Goal: Task Accomplishment & Management: Use online tool/utility

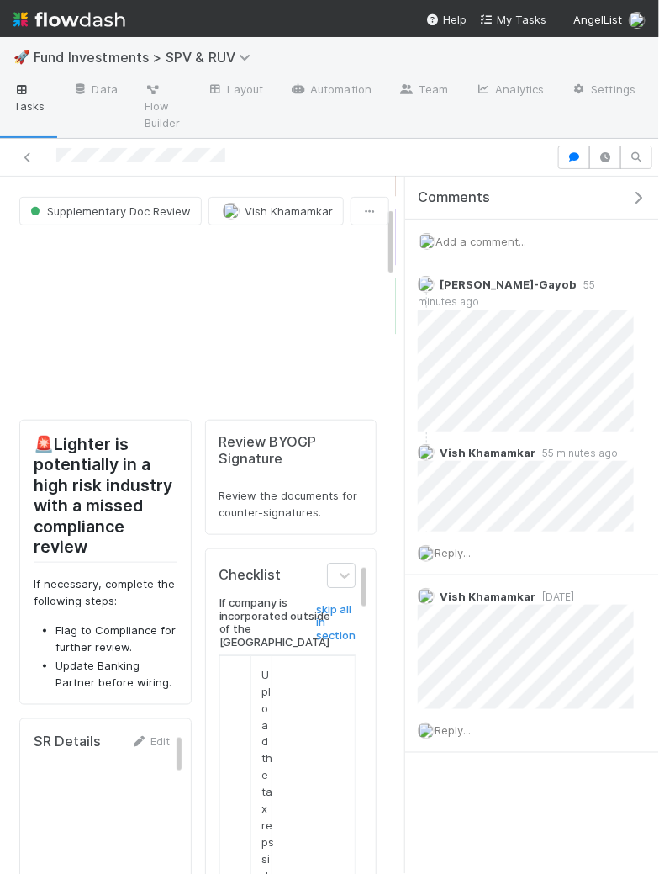
scroll to position [407, 0]
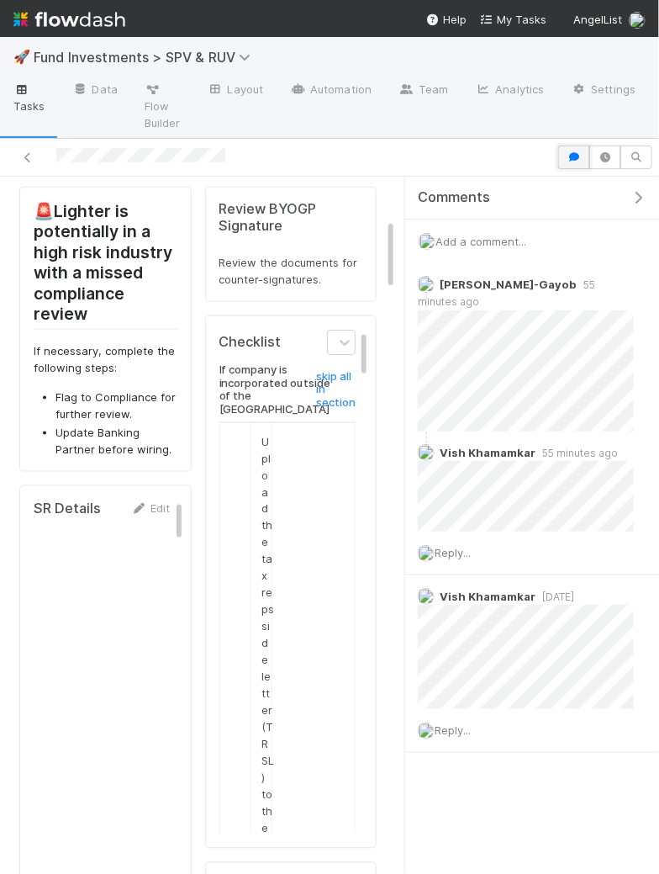
click at [576, 155] on icon "button" at bounding box center [574, 157] width 17 height 10
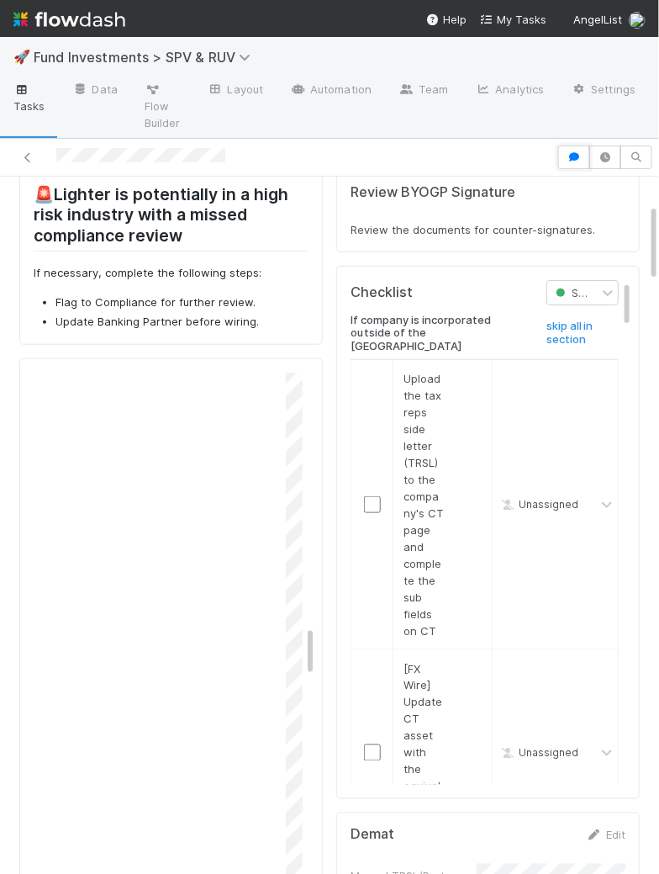
scroll to position [3990, 0]
click at [336, 560] on div "Checklist Supplementary Doc Review If company is incorporated outside of the US…" at bounding box center [488, 532] width 304 height 533
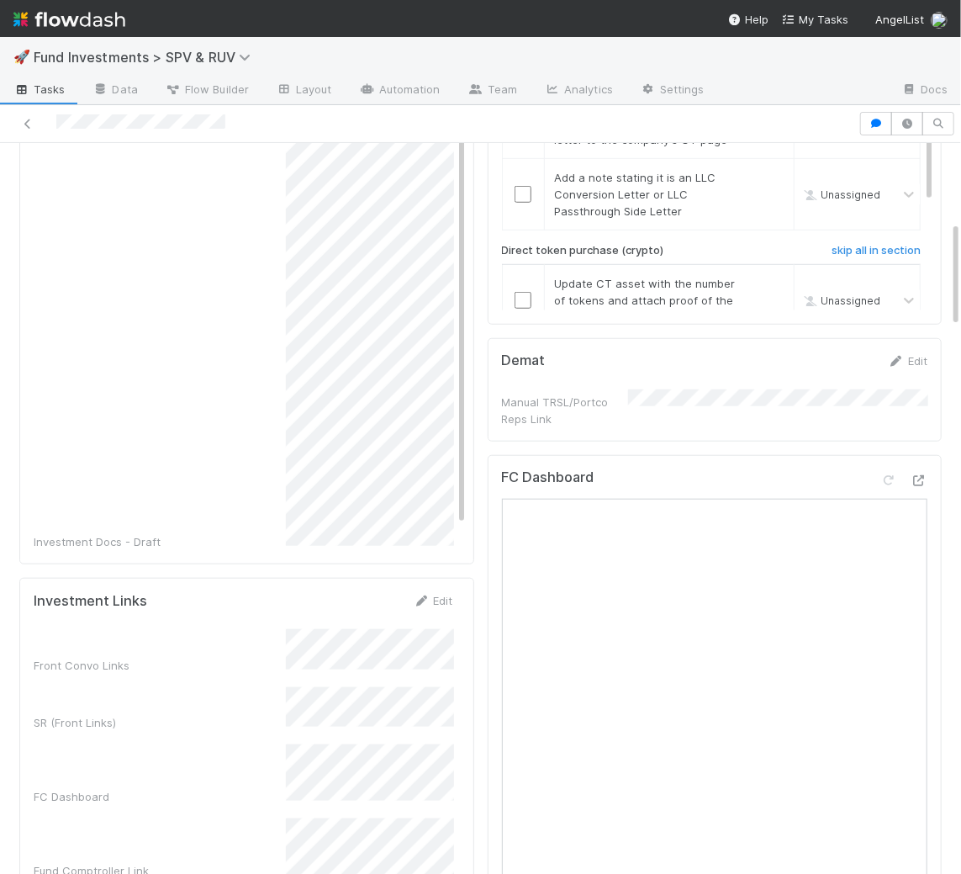
scroll to position [0, 0]
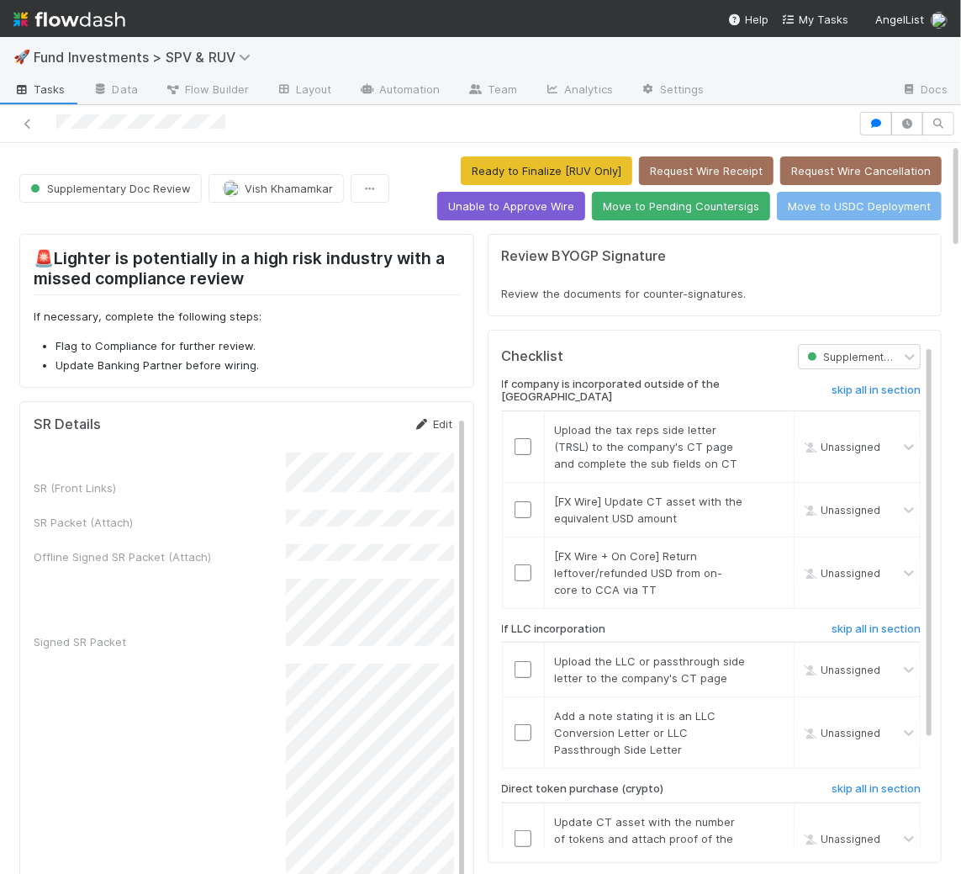
click at [441, 418] on link "Edit" at bounding box center [434, 423] width 40 height 13
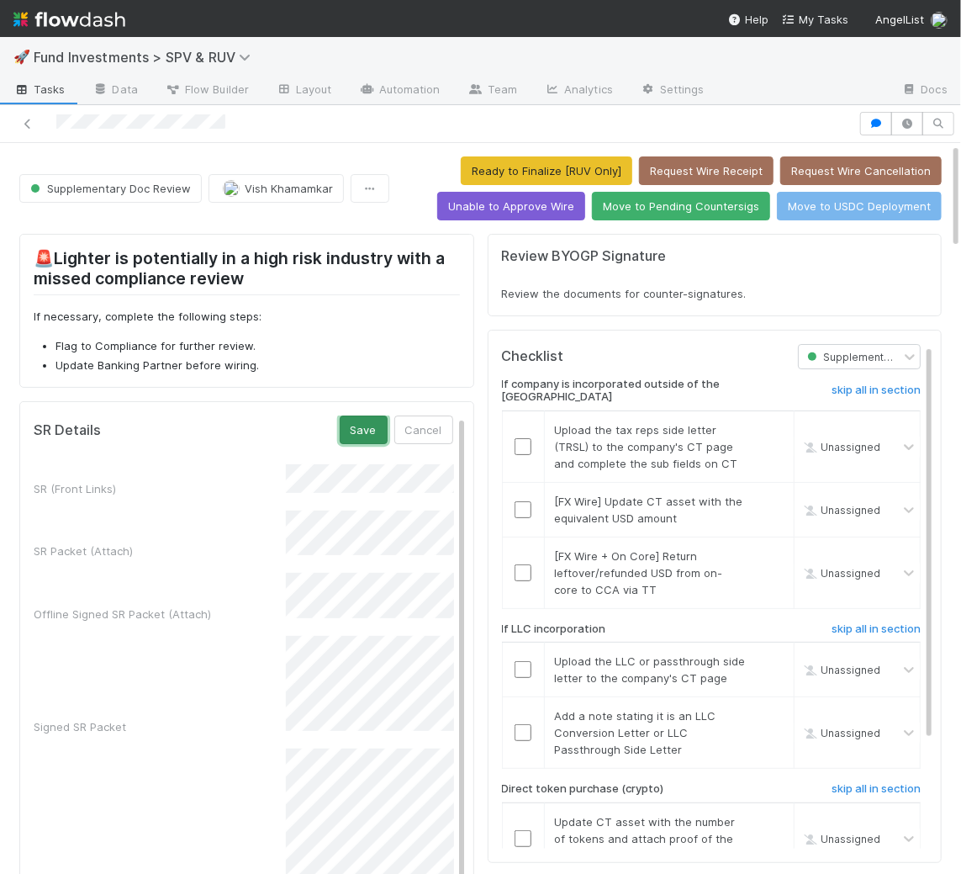
click at [364, 429] on button "Save" at bounding box center [364, 429] width 48 height 29
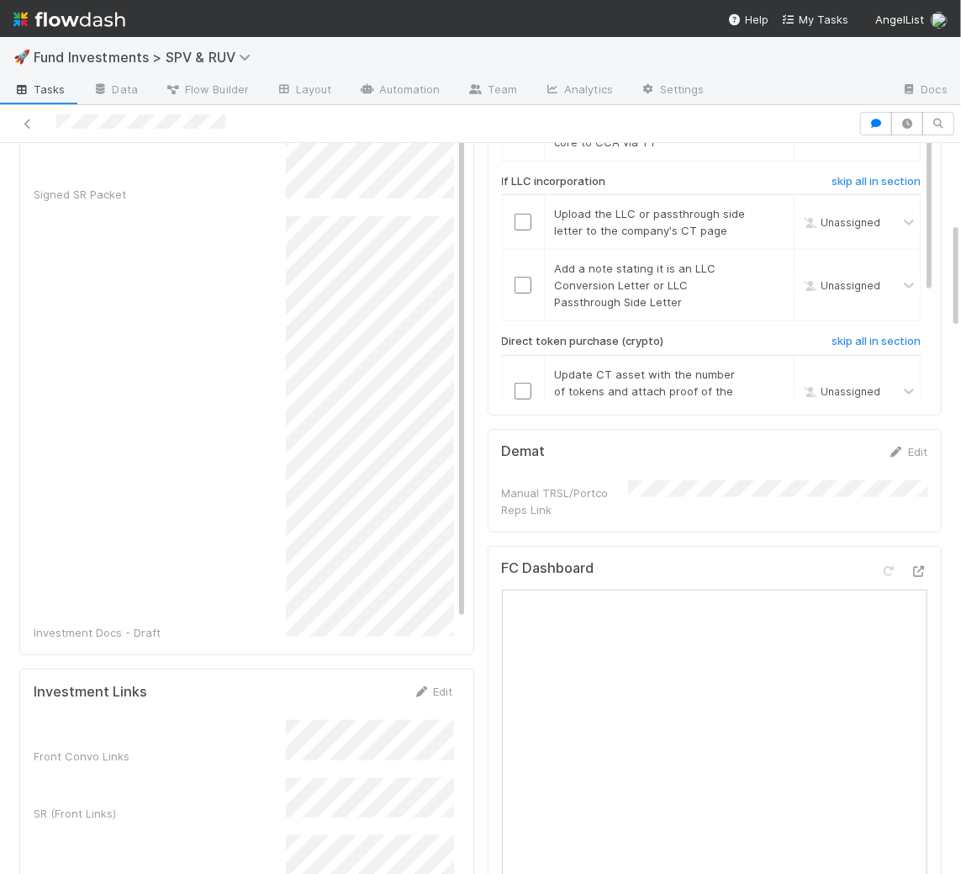
scroll to position [801, 0]
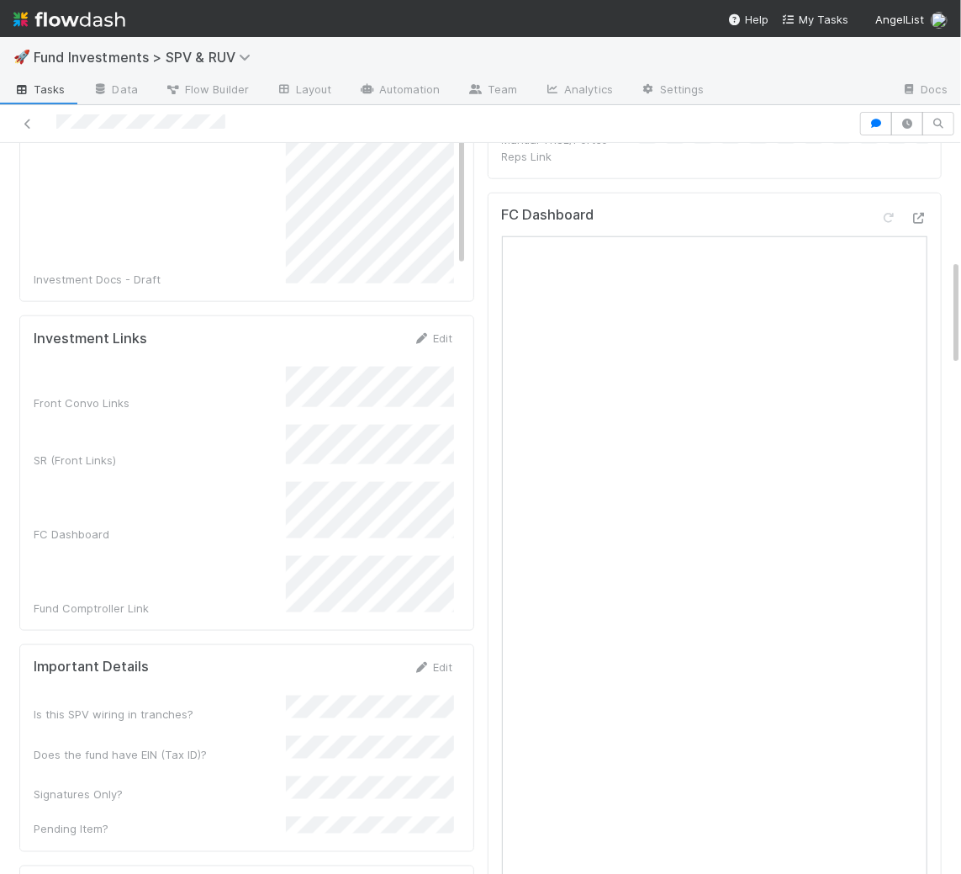
click at [678, 193] on div "FC Dashboard" at bounding box center [715, 653] width 455 height 921
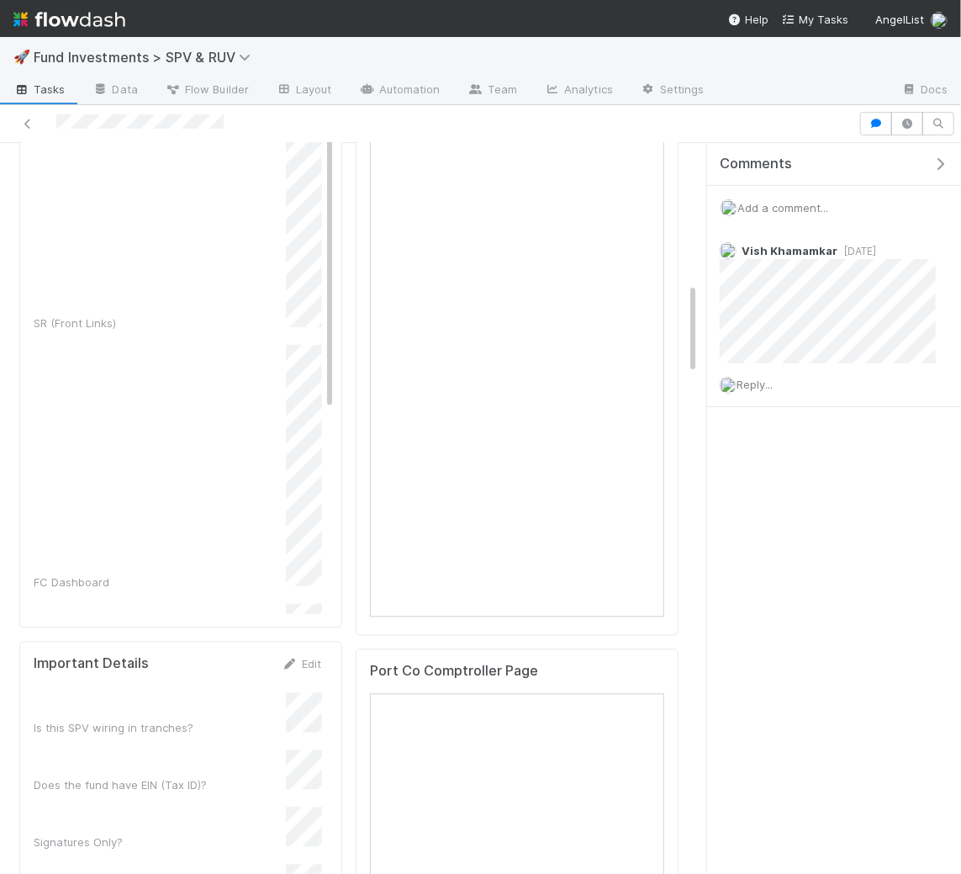
scroll to position [1107, 0]
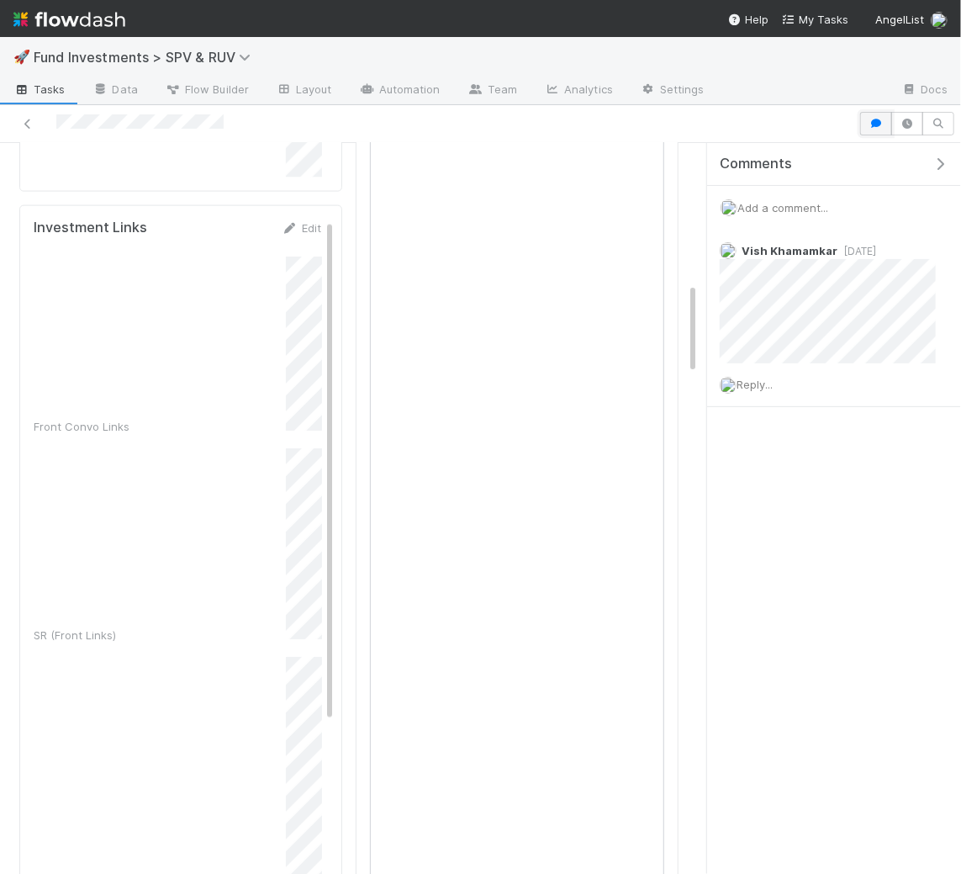
click at [881, 123] on icon "button" at bounding box center [876, 124] width 17 height 10
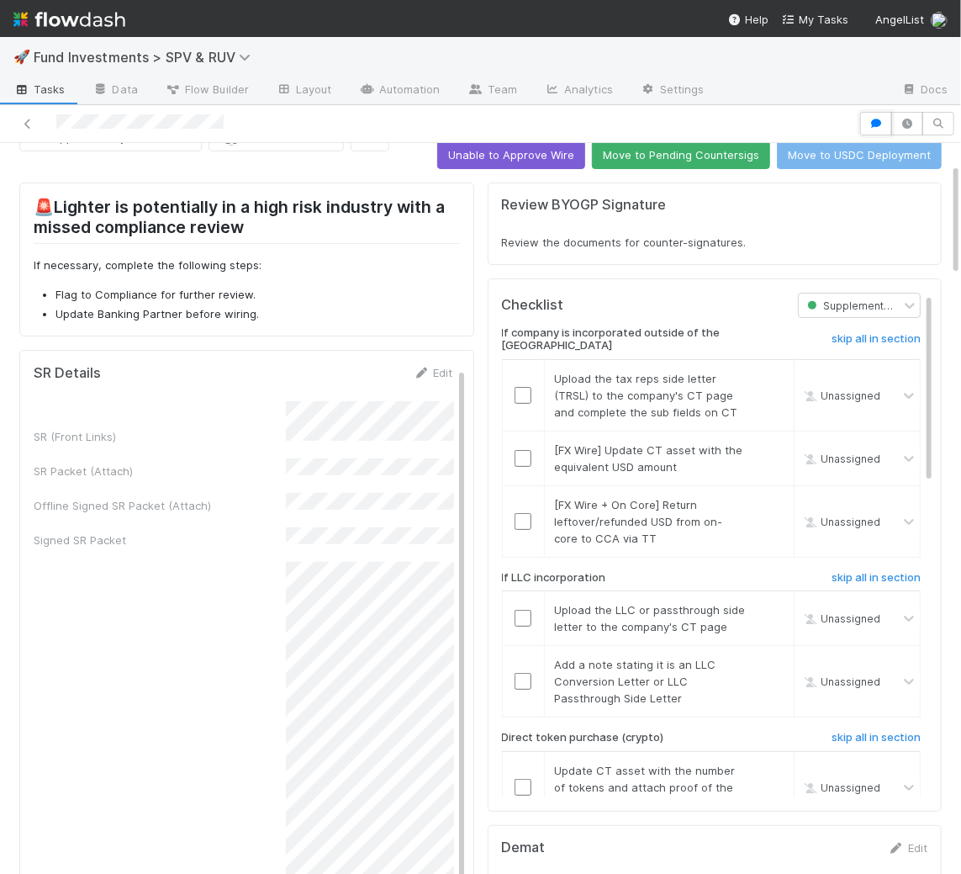
scroll to position [0, 0]
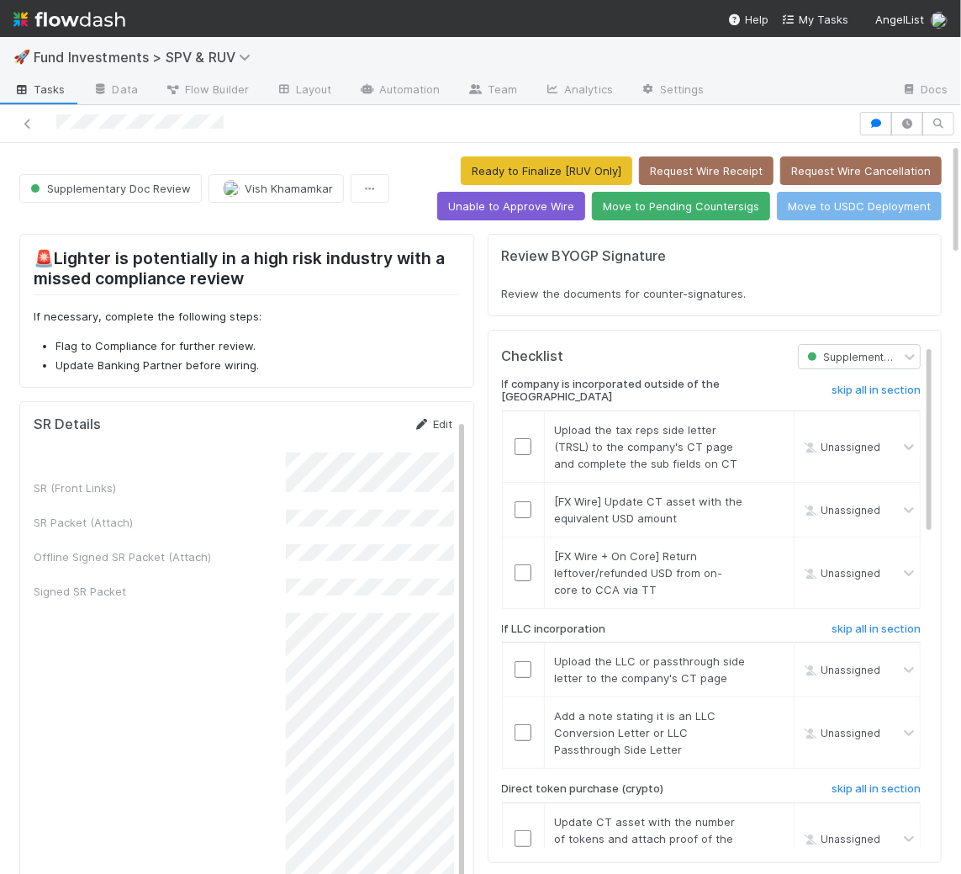
click at [440, 417] on link "Edit" at bounding box center [434, 423] width 40 height 13
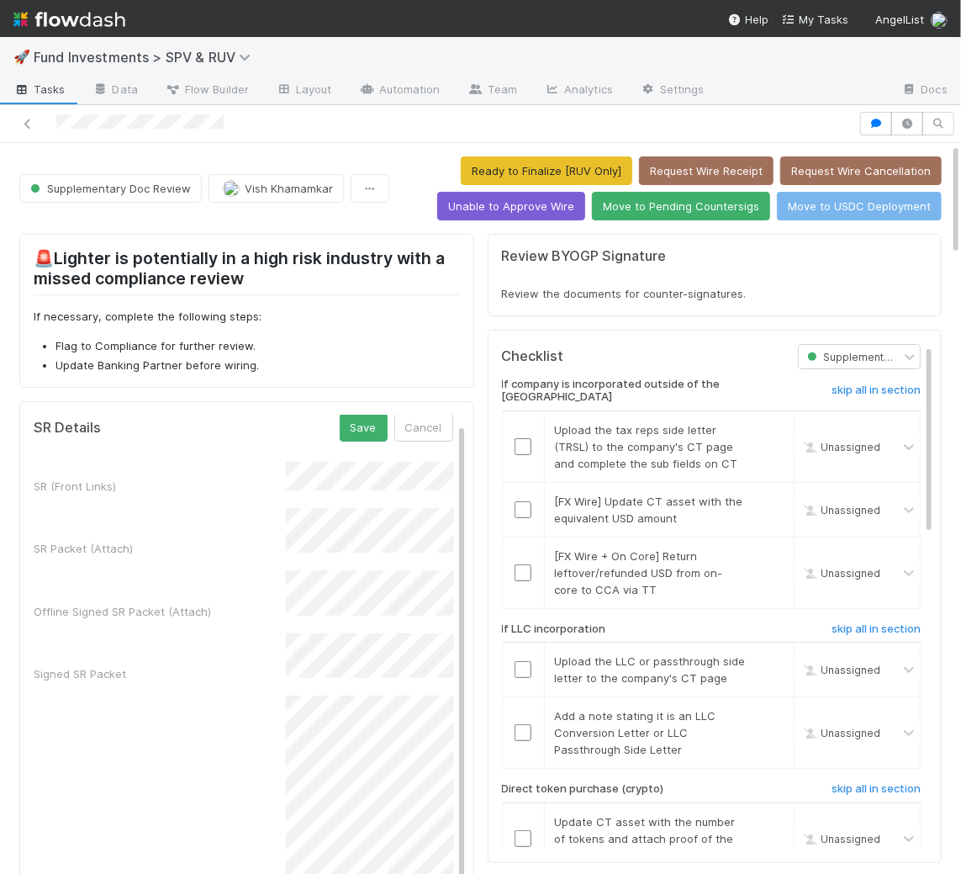
scroll to position [8, 0]
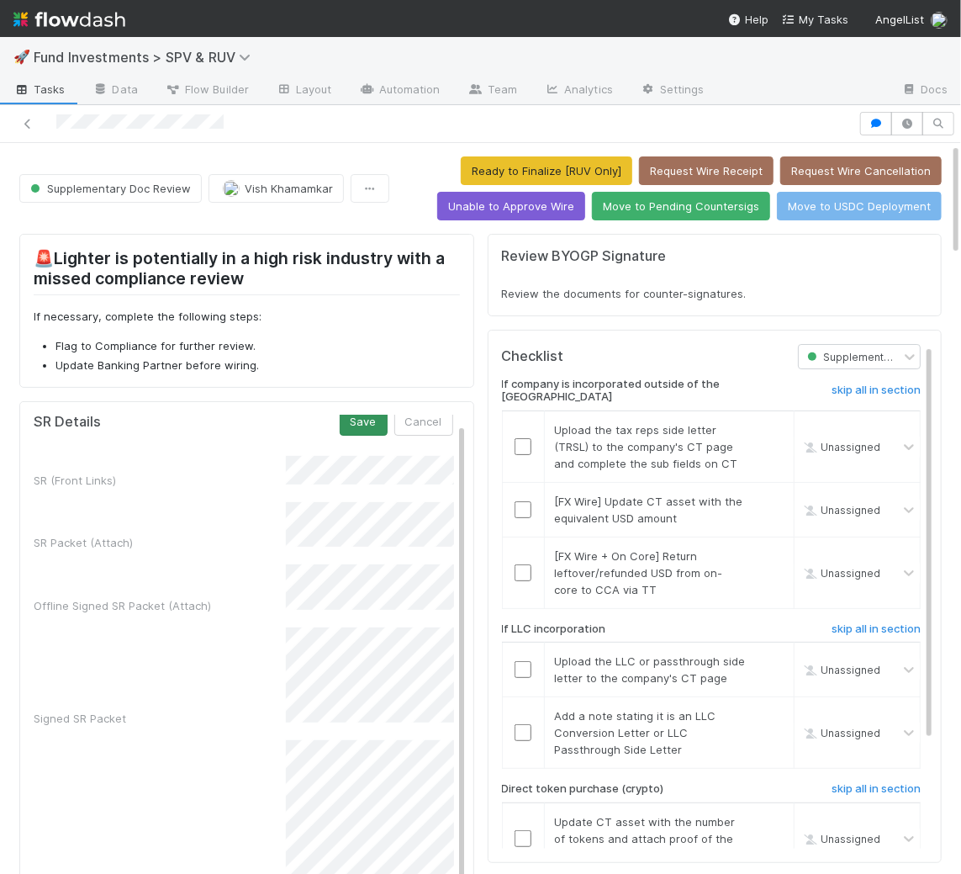
click at [368, 424] on button "Save" at bounding box center [364, 421] width 48 height 29
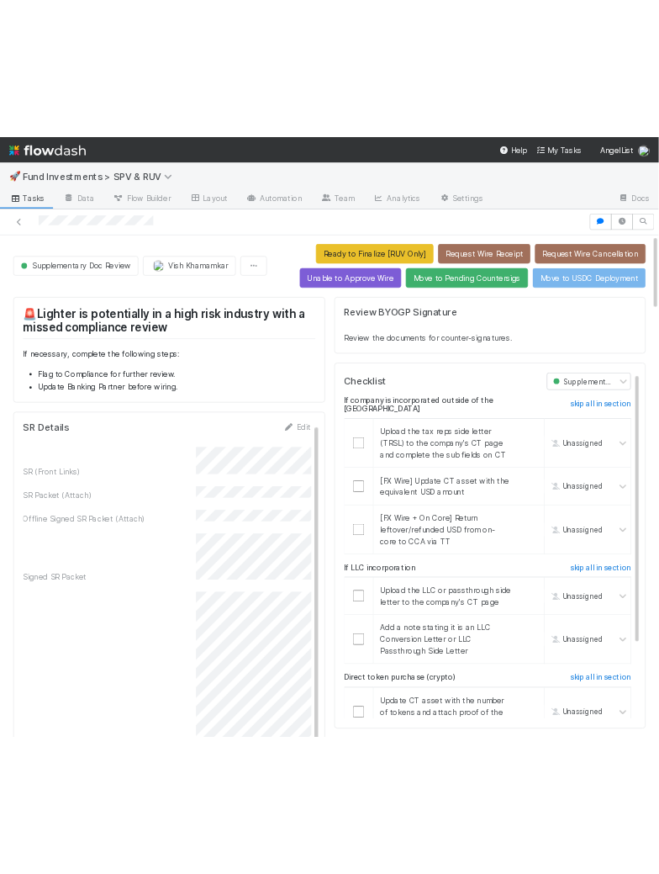
scroll to position [3, 0]
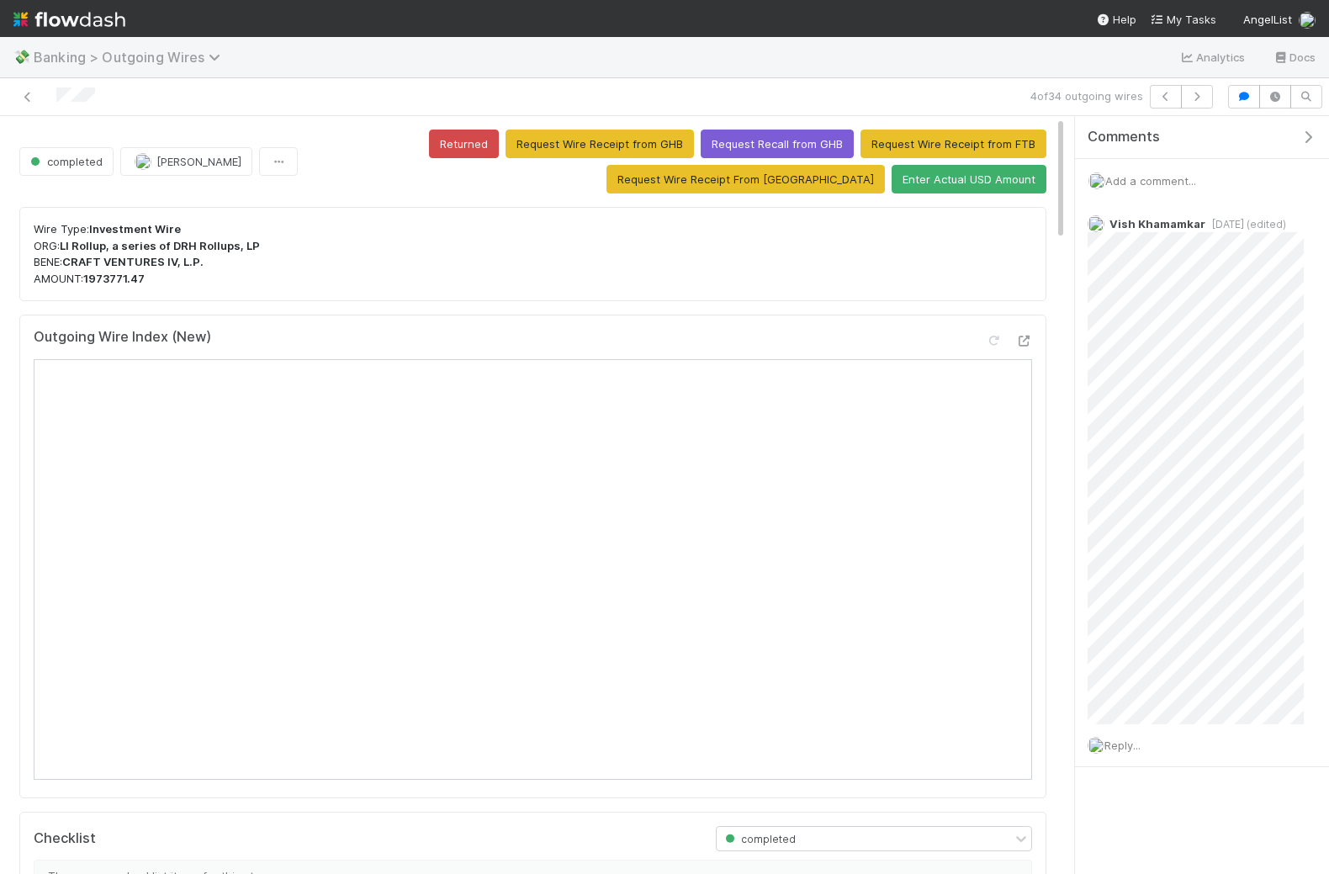
click at [55, 64] on span "Banking > Outgoing Wires" at bounding box center [131, 57] width 195 height 17
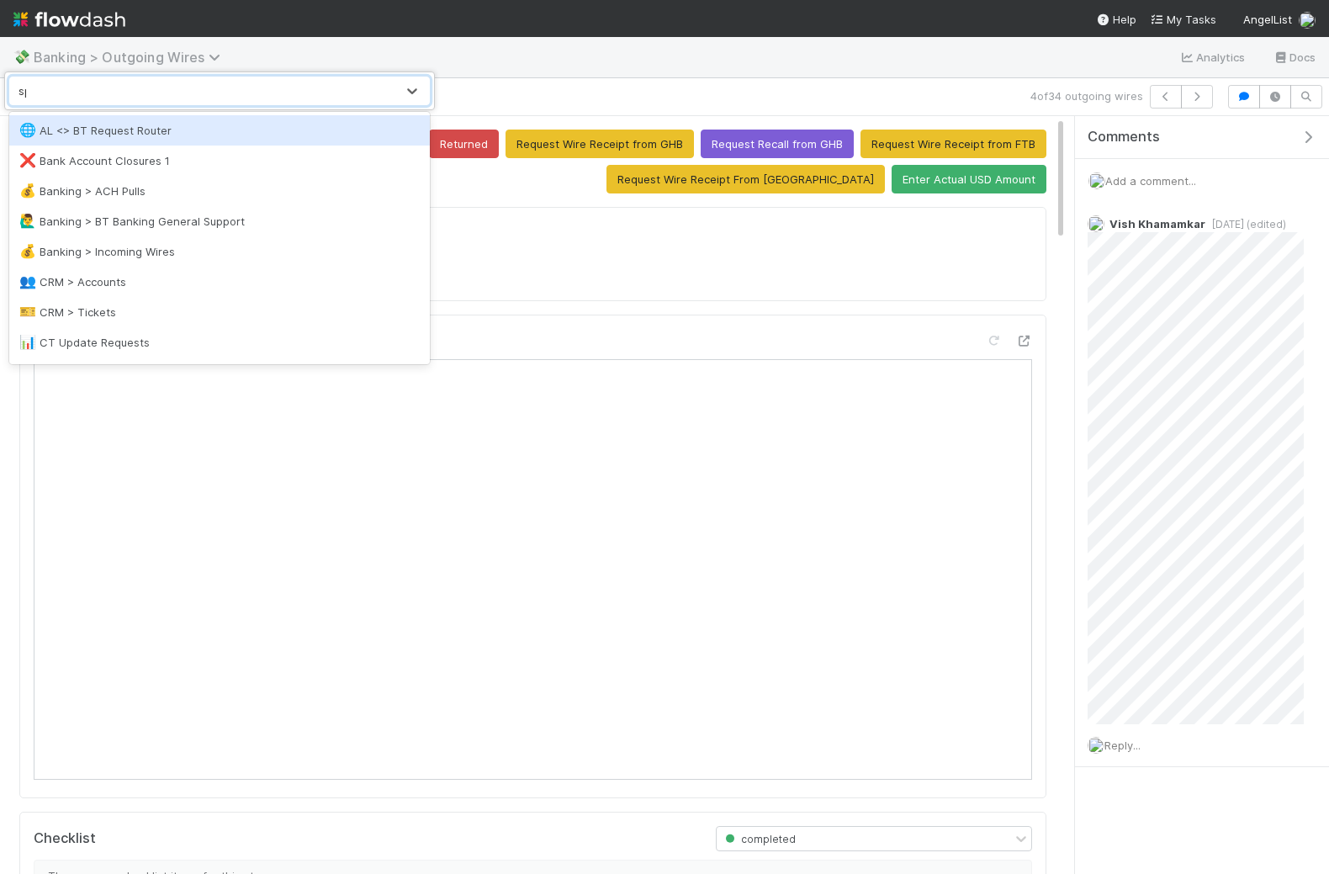
type input "spv"
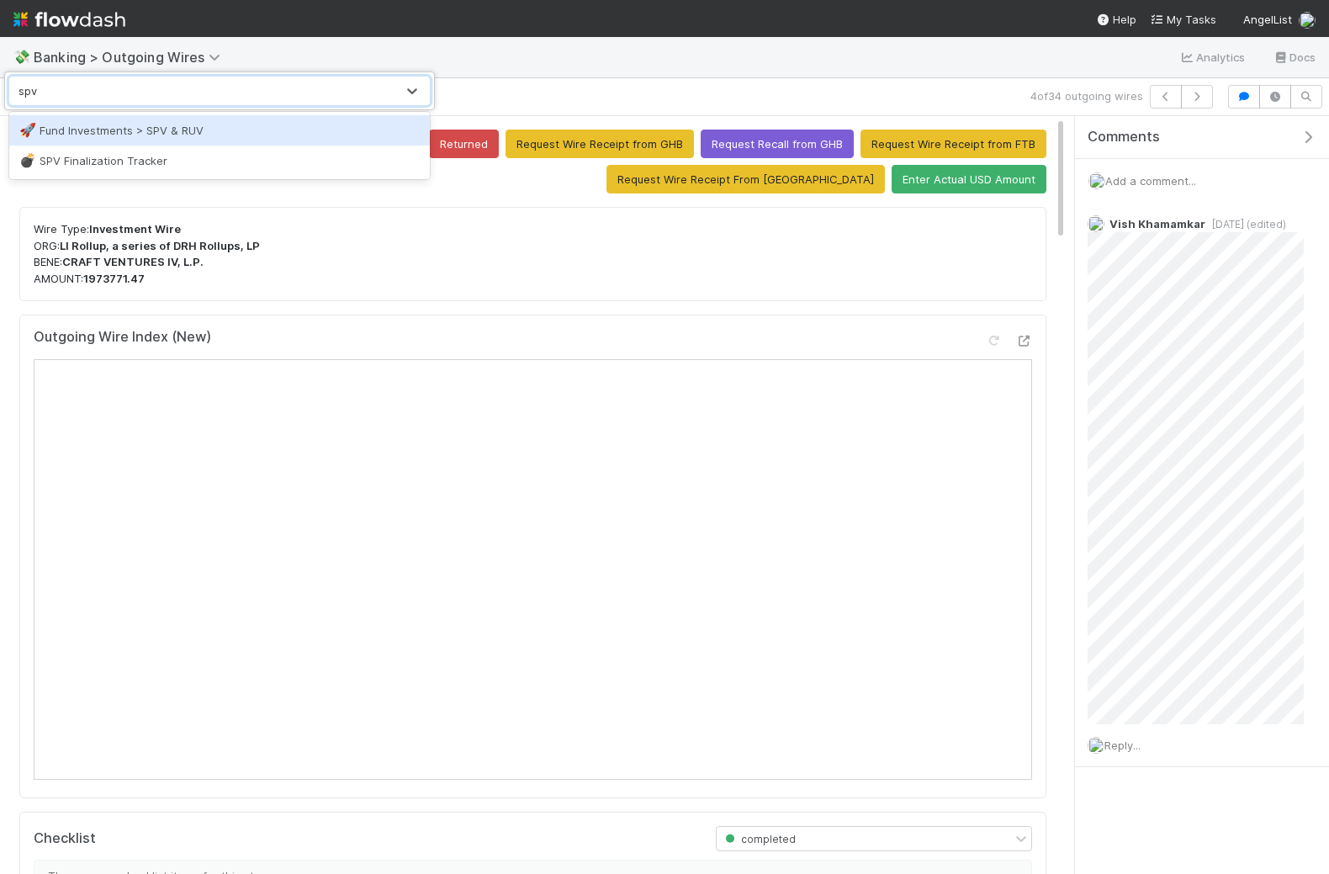
click at [66, 125] on div "🚀 Fund Investments > SPV & RUV" at bounding box center [219, 130] width 400 height 17
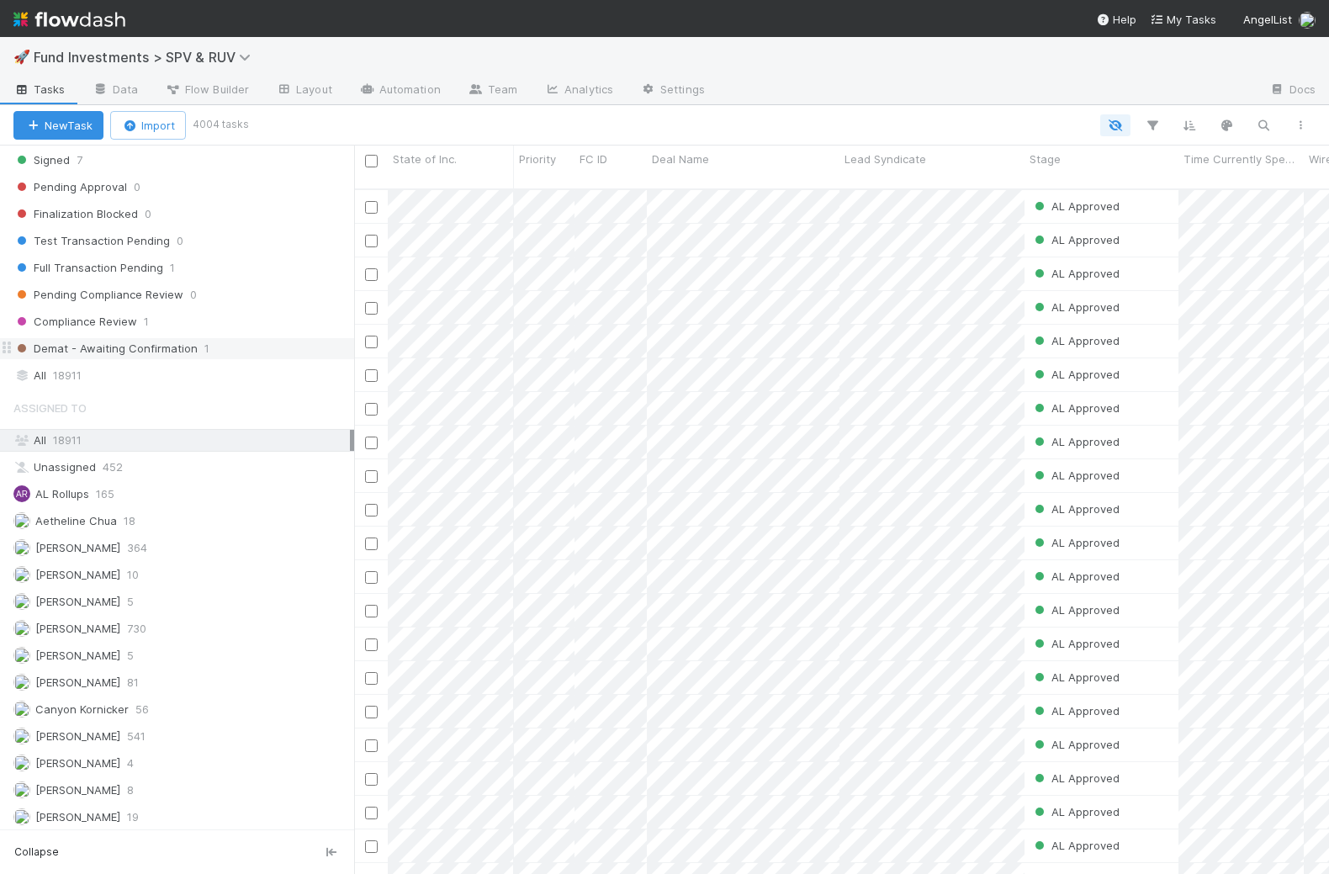
scroll to position [1231, 0]
click at [156, 368] on div "All 18911" at bounding box center [181, 378] width 336 height 21
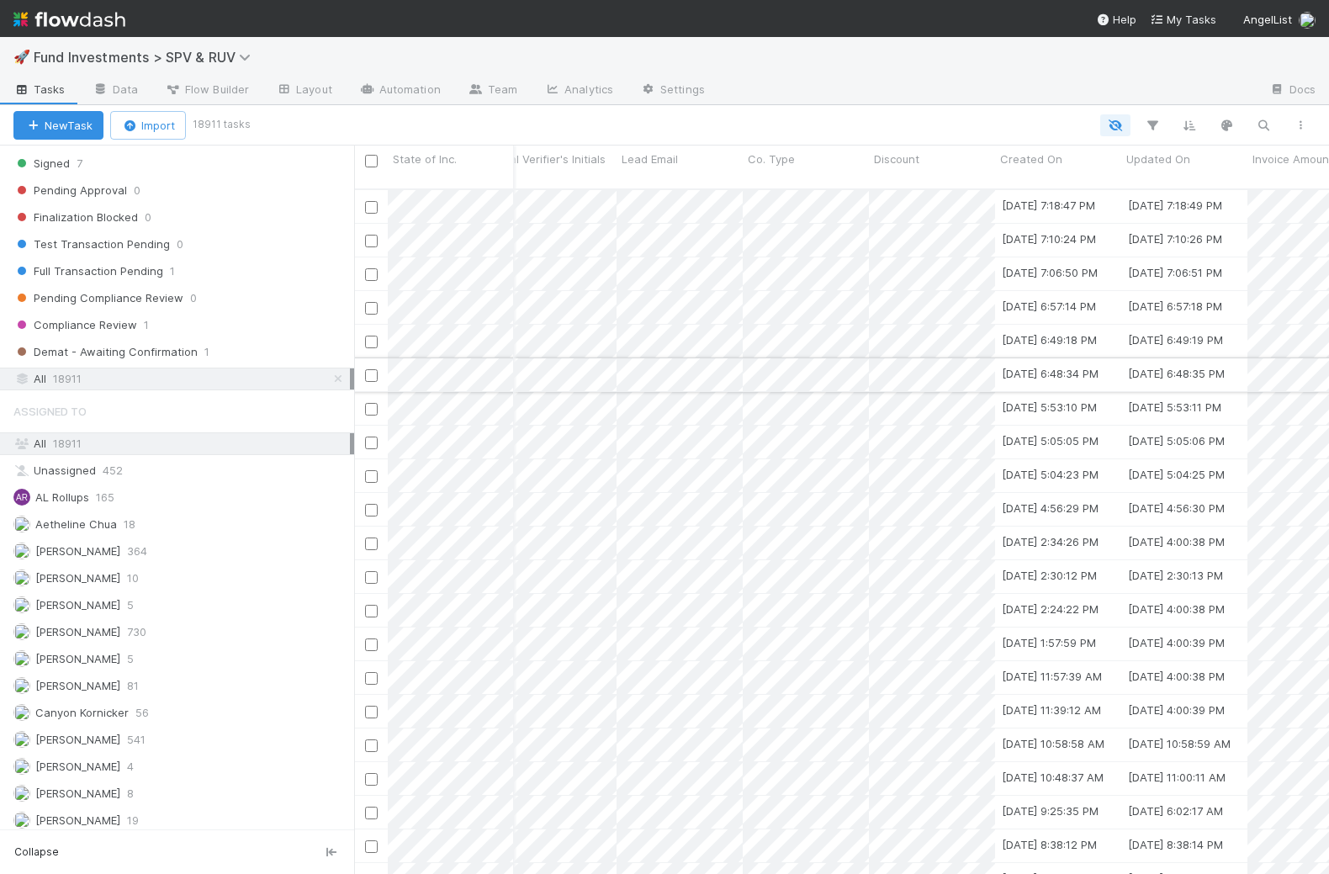
scroll to position [0, 3455]
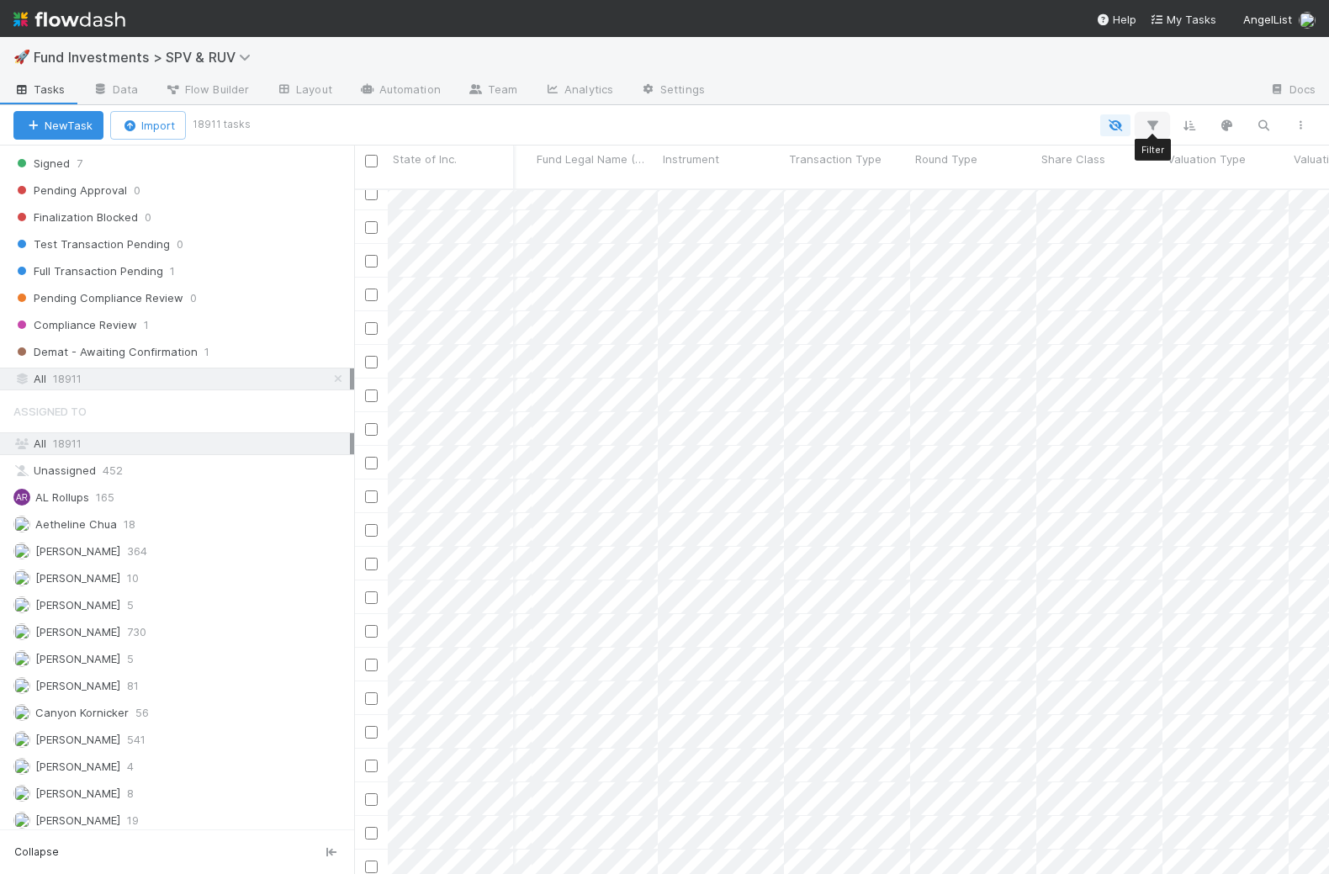
click at [1146, 131] on icon "button" at bounding box center [1152, 125] width 17 height 15
click at [216, 279] on div "Add Filter" at bounding box center [664, 437] width 1329 height 874
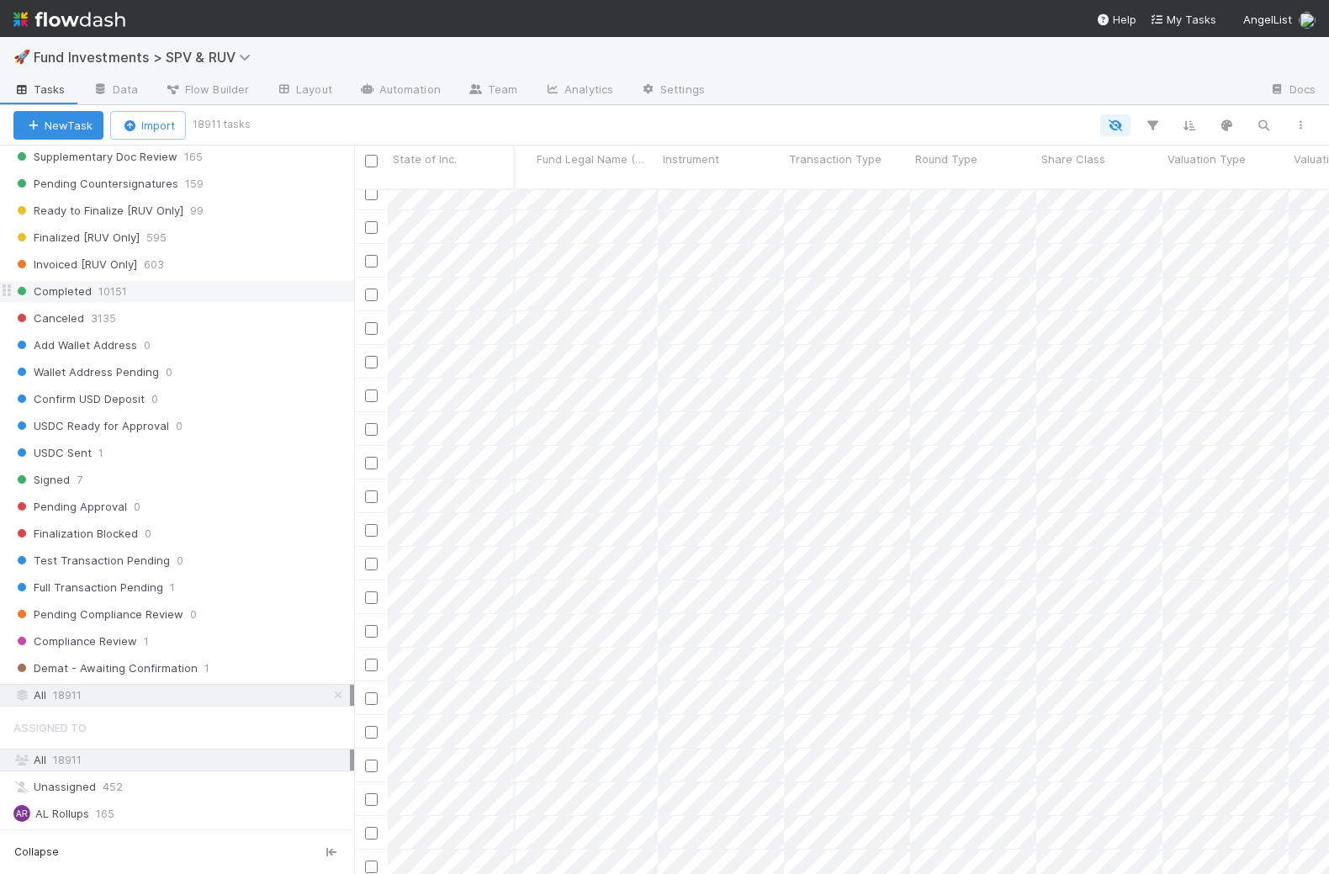
click at [170, 281] on div "Completed 10151" at bounding box center [183, 291] width 341 height 21
click at [1151, 126] on icon "button" at bounding box center [1152, 125] width 17 height 15
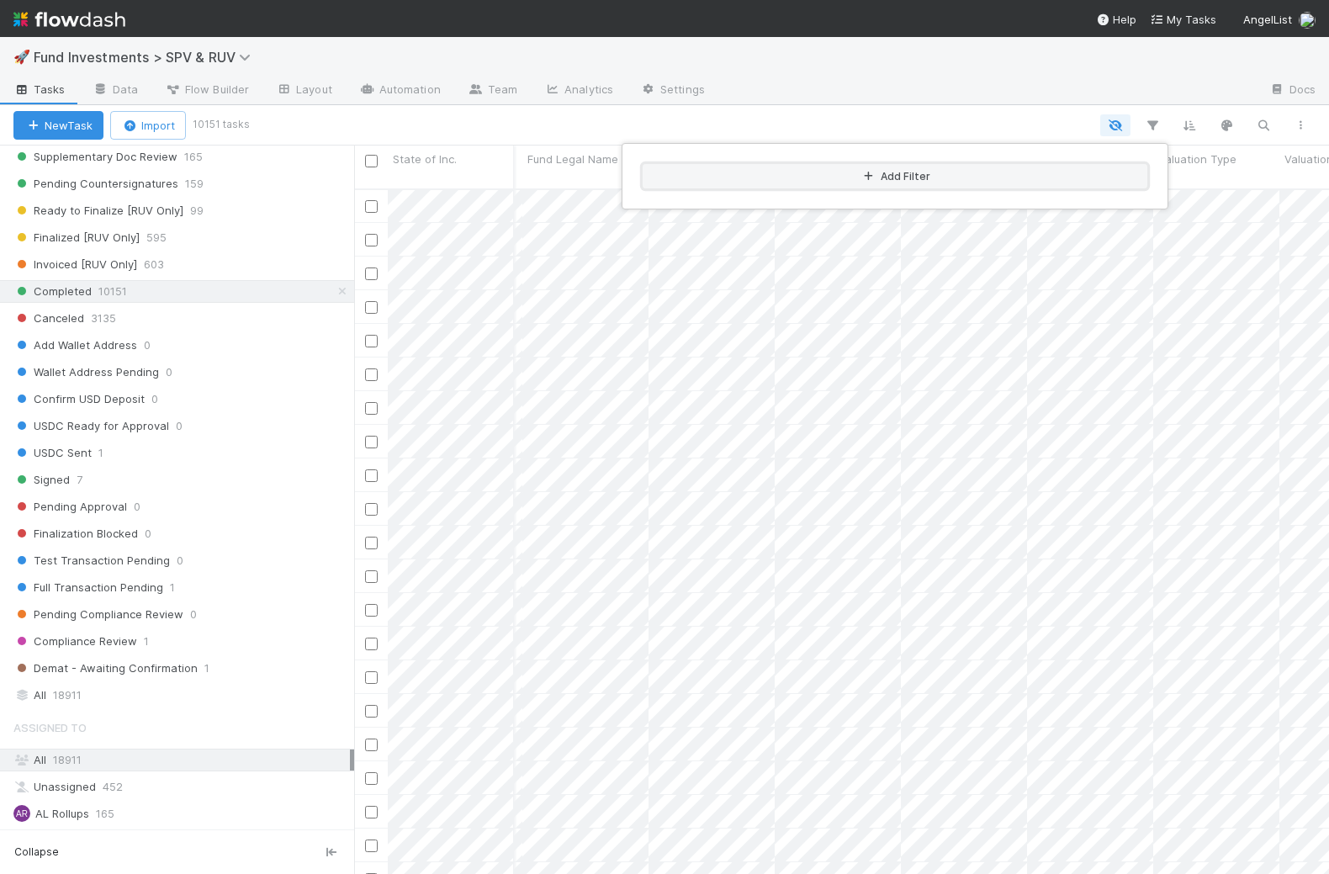
click at [947, 180] on button "Add Filter" at bounding box center [895, 176] width 505 height 24
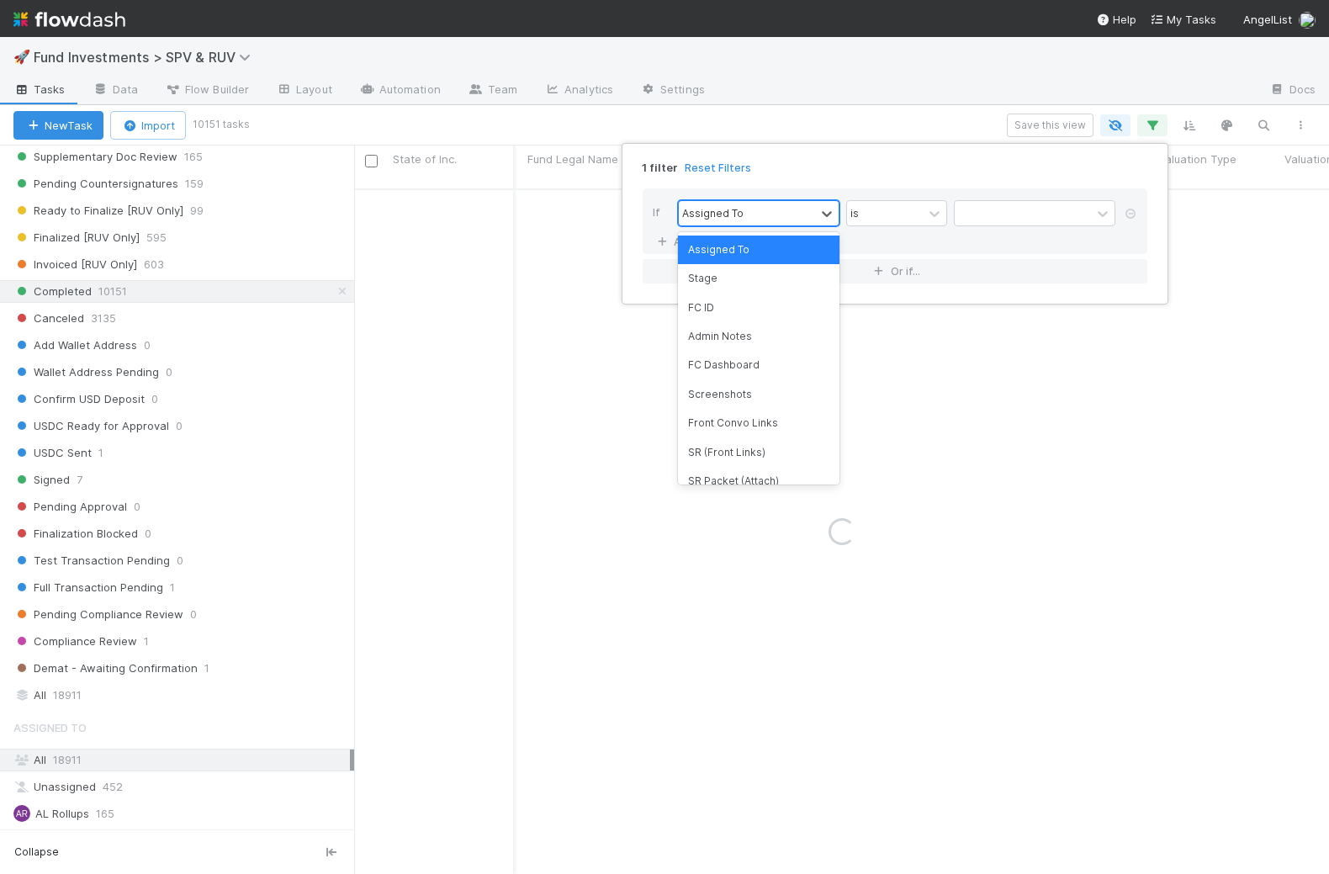
click at [768, 206] on div "Assigned To" at bounding box center [747, 213] width 136 height 24
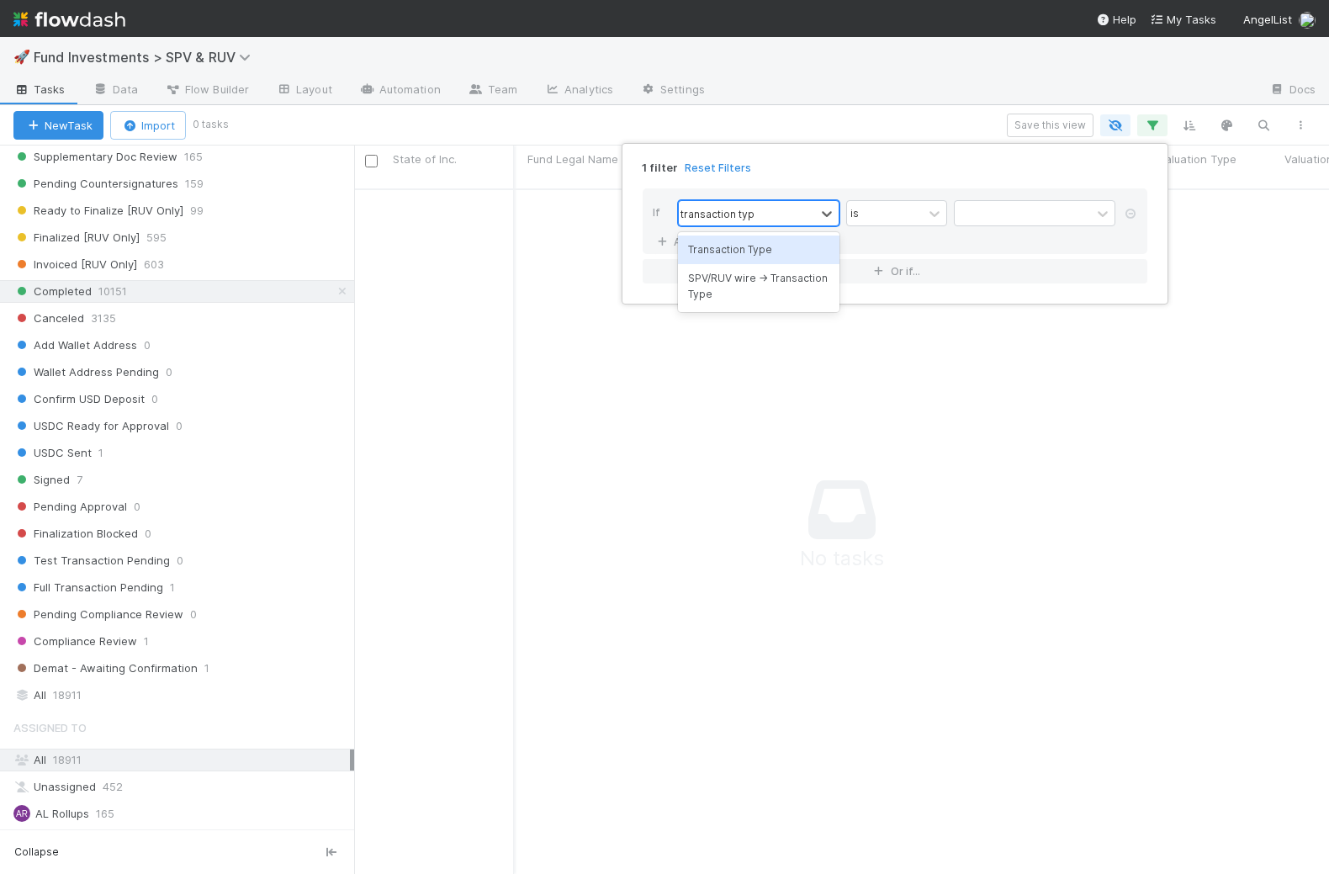
type input "transaction type"
click at [769, 243] on div "Transaction Type" at bounding box center [758, 250] width 161 height 29
click at [1020, 211] on input "text" at bounding box center [1034, 213] width 161 height 25
type input "secondary"
click at [957, 88] on div "1 filter Reset Filters If Transaction Type contains secondary And.. Or if..." at bounding box center [664, 437] width 1329 height 874
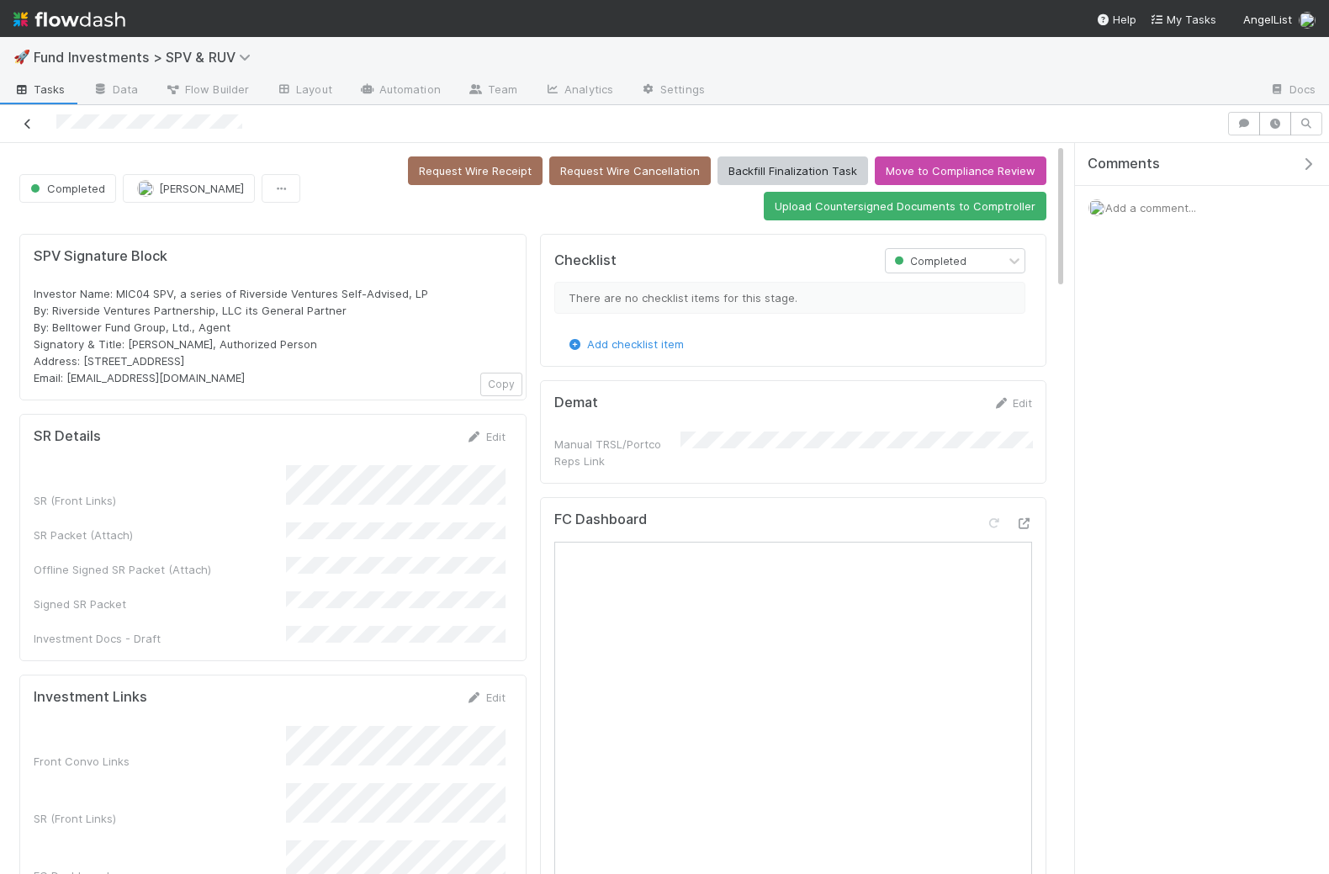
click at [28, 115] on link at bounding box center [27, 123] width 17 height 17
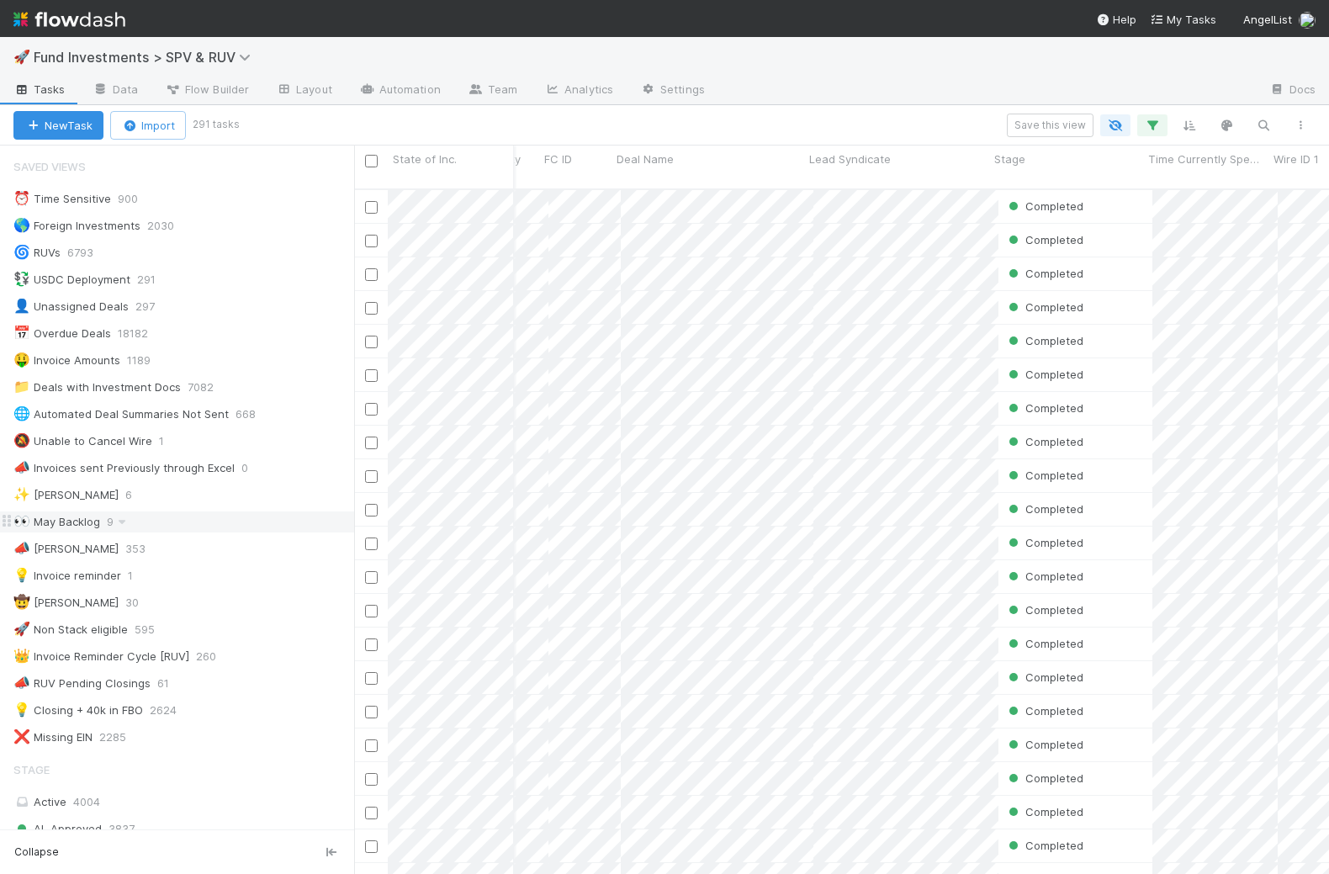
scroll to position [0, 35]
click at [1117, 431] on div "Completed" at bounding box center [1066, 442] width 154 height 33
click at [1105, 528] on div "Completed" at bounding box center [1066, 543] width 154 height 33
click at [1105, 571] on div "Completed" at bounding box center [1066, 576] width 154 height 33
click at [1105, 597] on div "Completed" at bounding box center [1066, 610] width 154 height 33
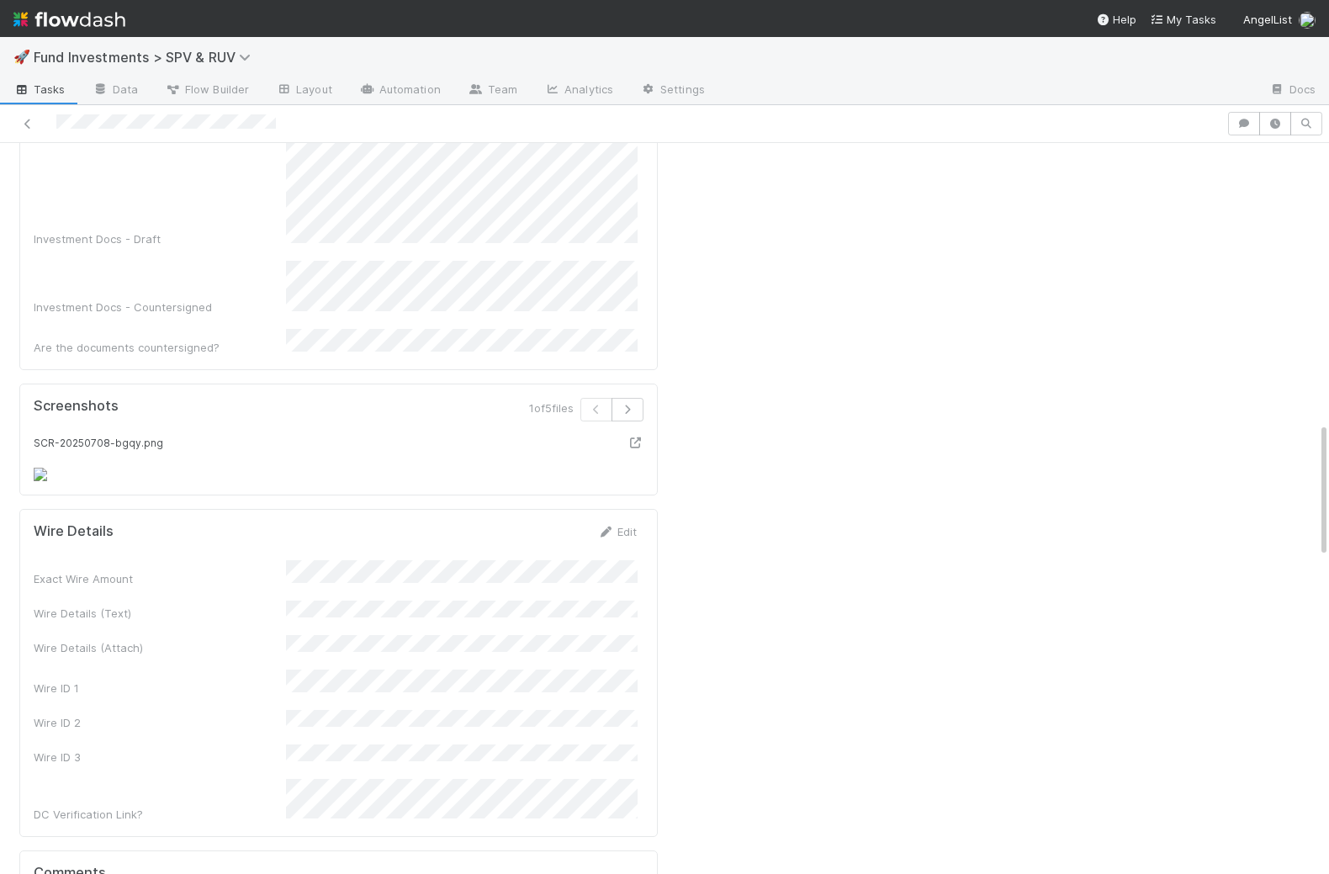
scroll to position [1384, 0]
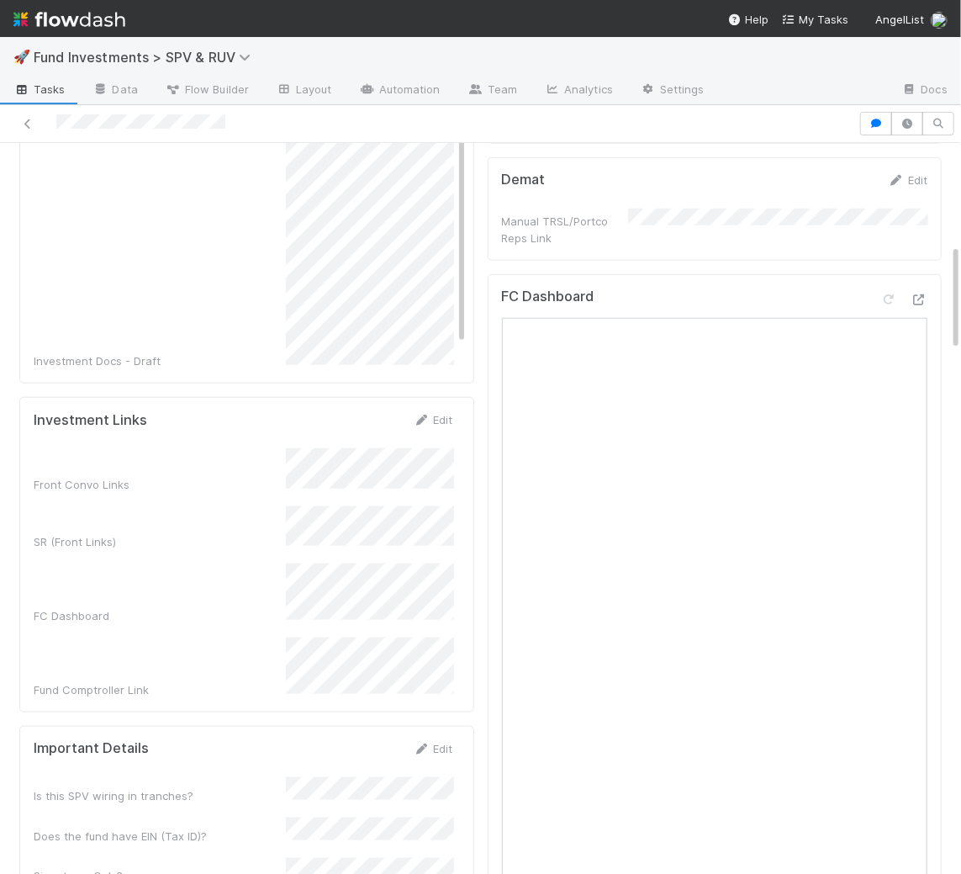
scroll to position [723, 0]
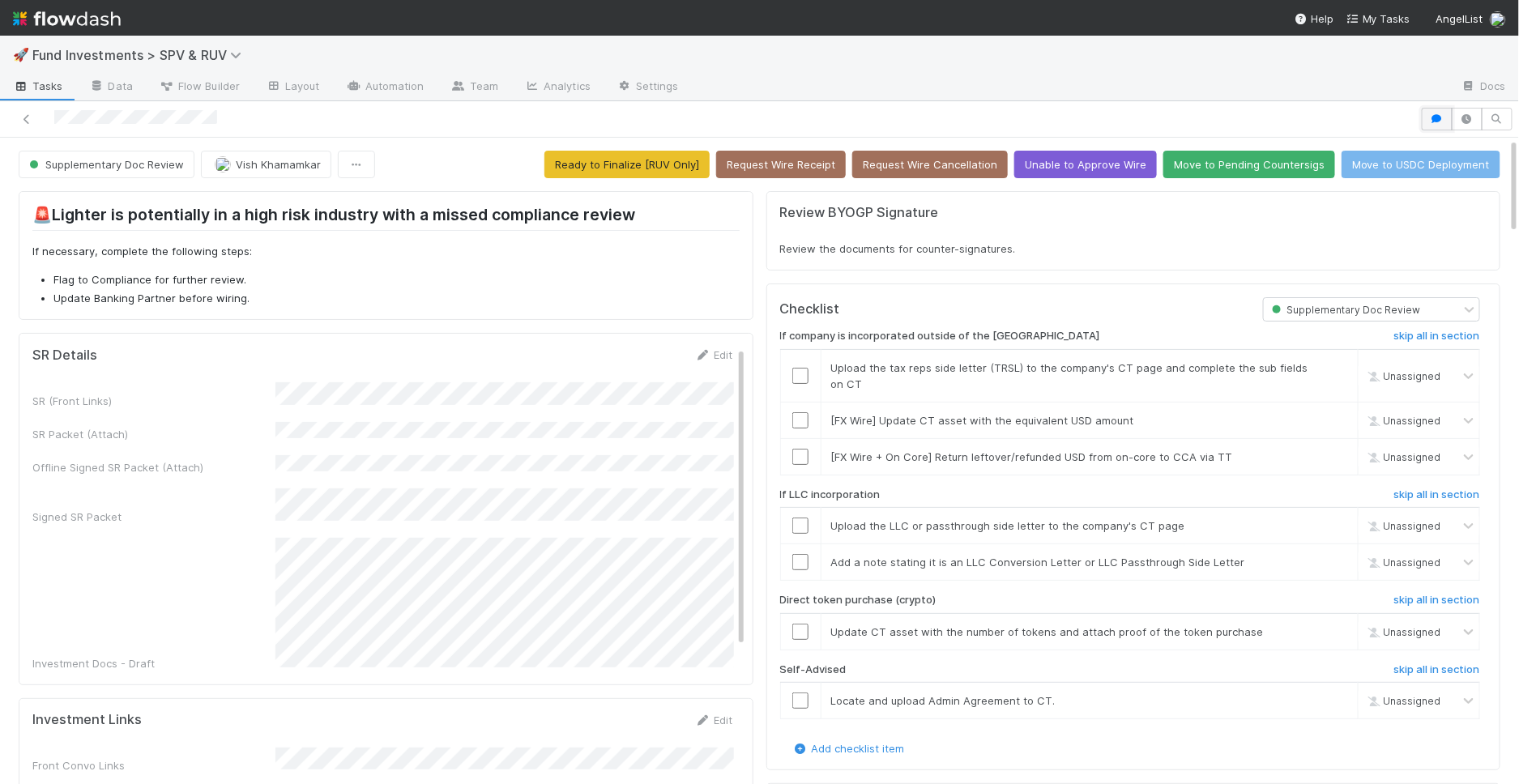
click at [1440, 121] on icon "button" at bounding box center [1437, 119] width 16 height 10
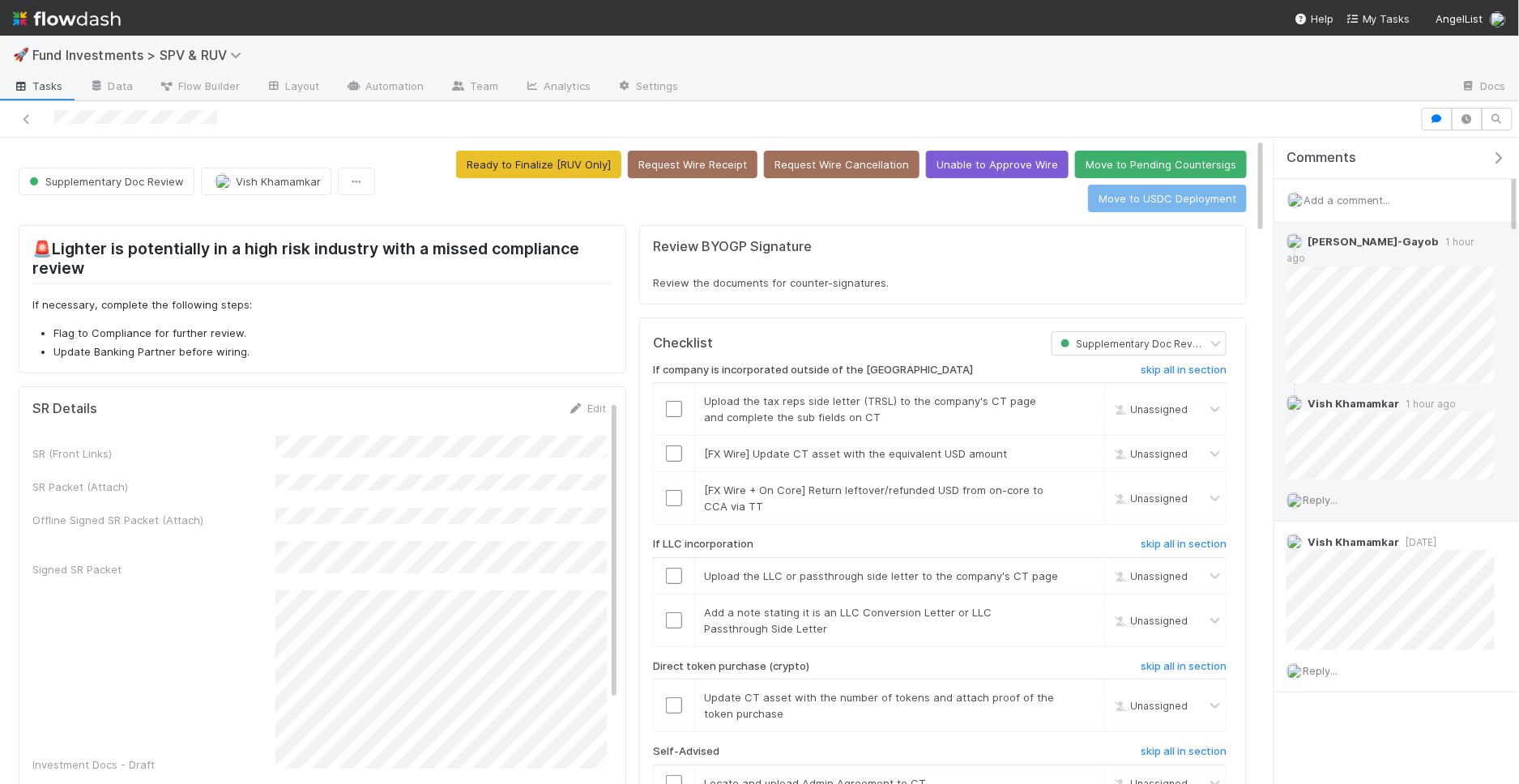
click at [1323, 493] on span "Reply..." at bounding box center [1320, 499] width 35 height 13
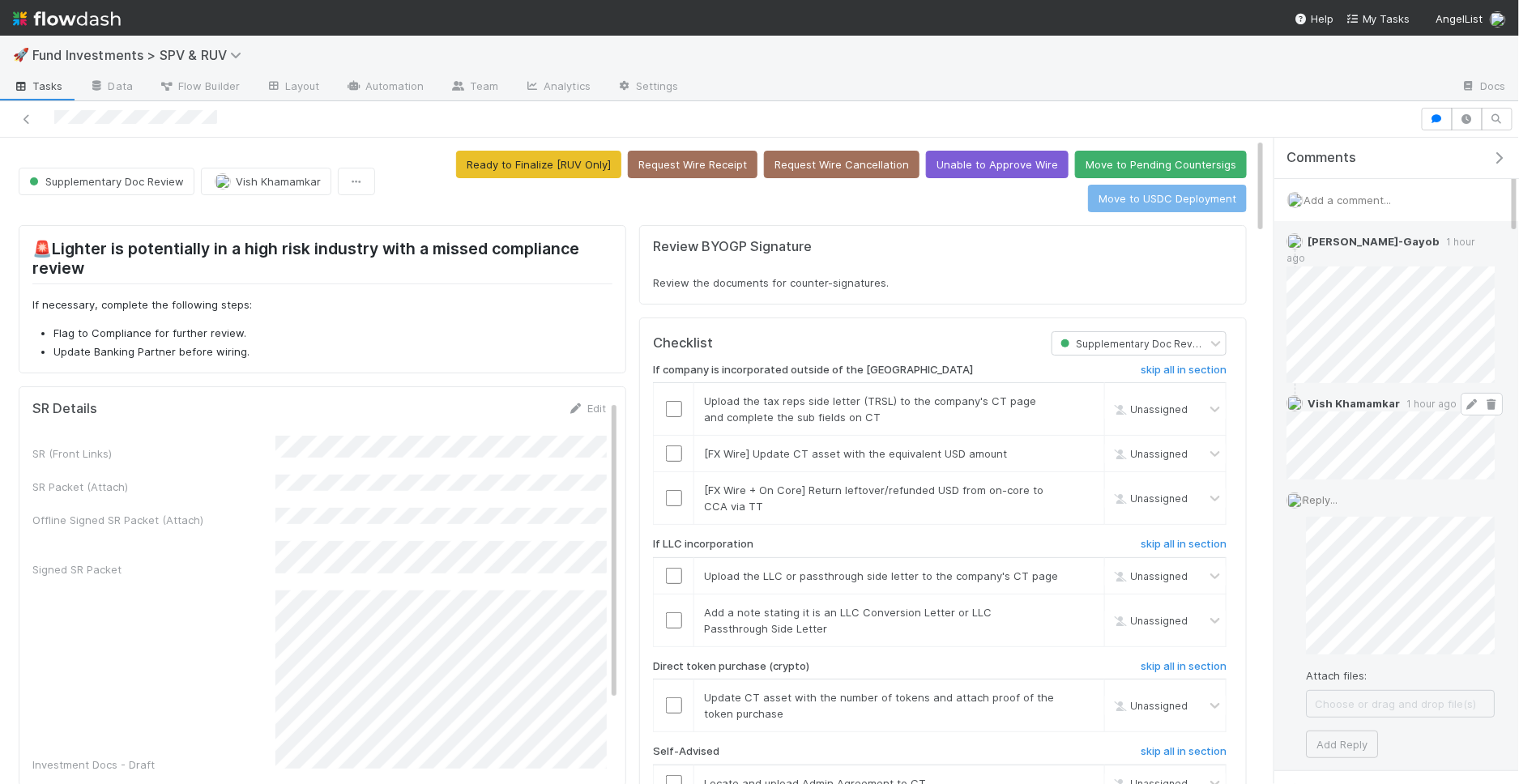
click at [1471, 400] on icon at bounding box center [1472, 405] width 16 height 11
click at [1487, 400] on icon at bounding box center [1491, 405] width 16 height 11
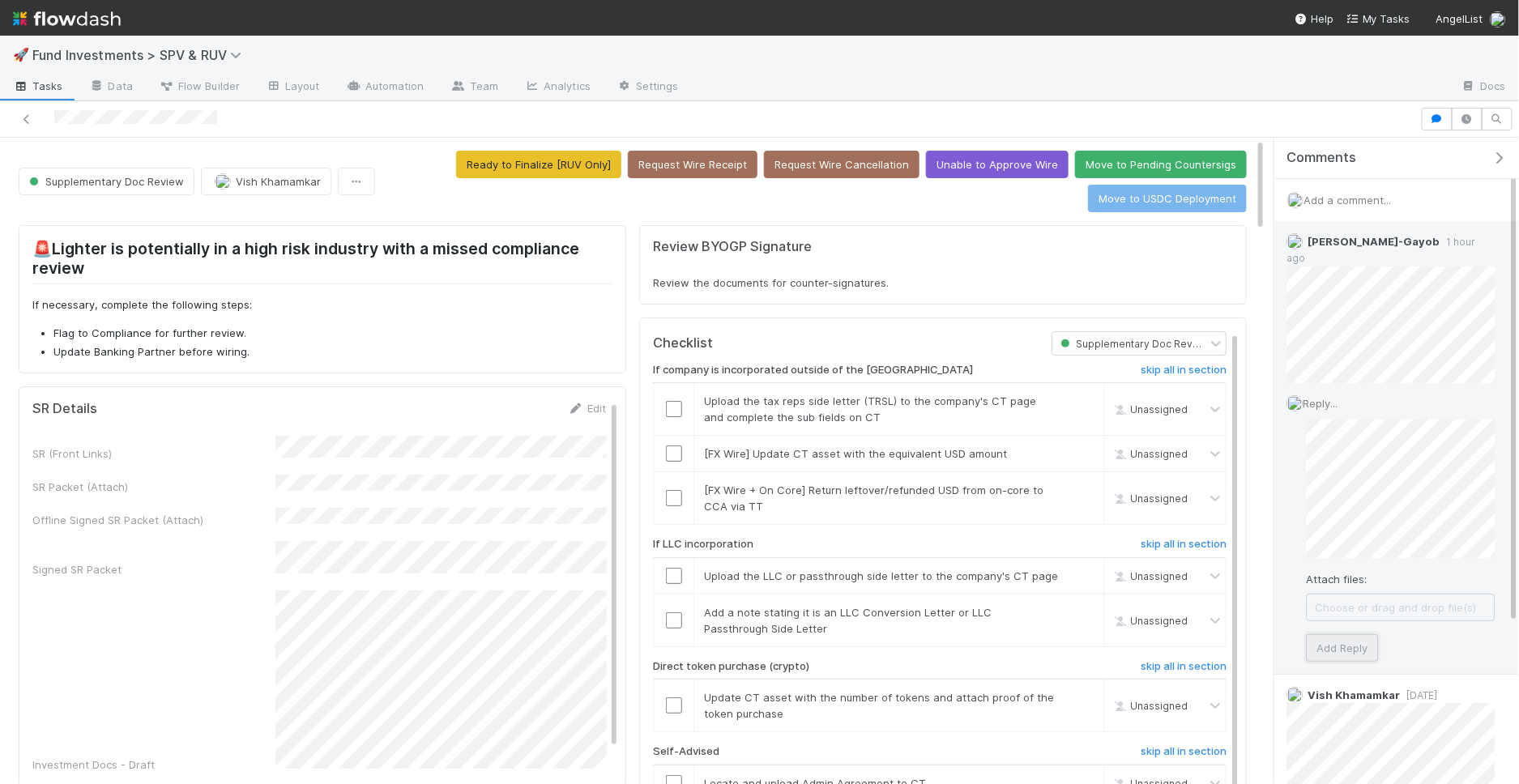
click at [1345, 635] on button "Add Reply" at bounding box center [1342, 648] width 72 height 28
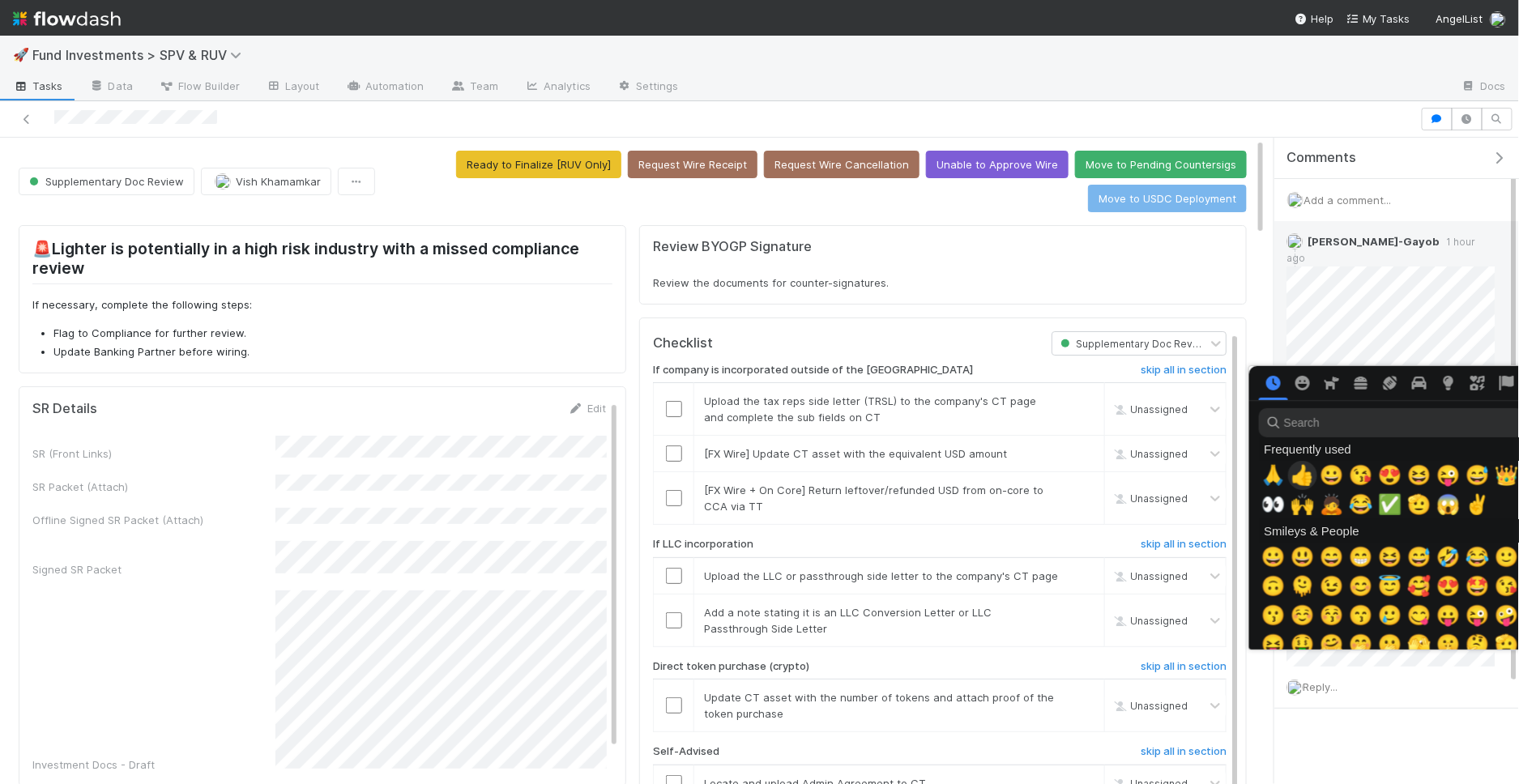
click at [1304, 471] on span "👍" at bounding box center [1302, 476] width 24 height 23
